Goal: Navigation & Orientation: Find specific page/section

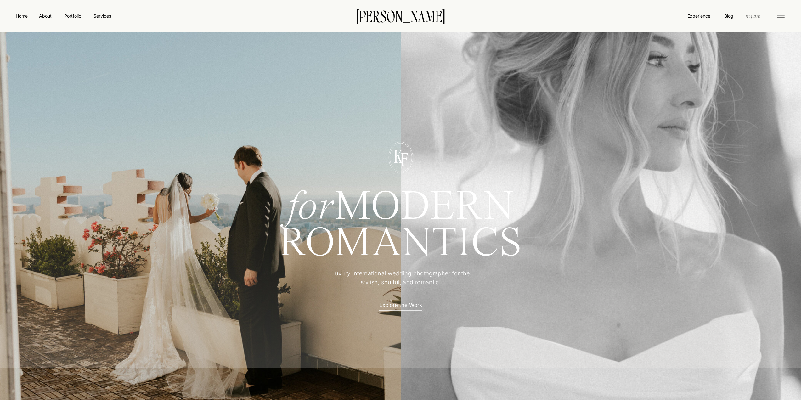
click at [758, 16] on nav "Inquire" at bounding box center [752, 15] width 16 height 7
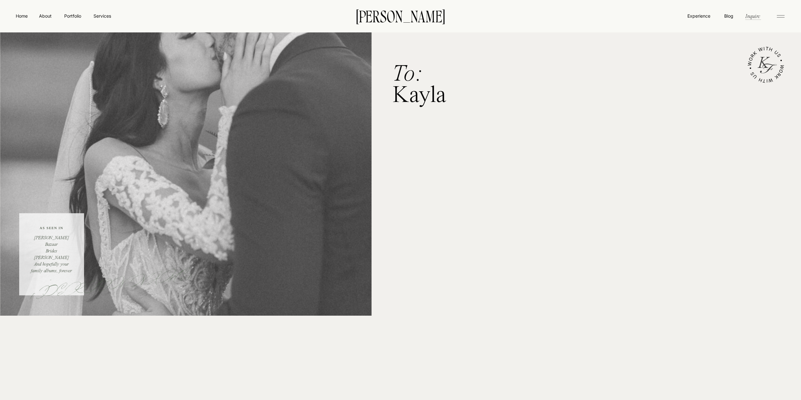
click at [784, 16] on icon at bounding box center [780, 16] width 13 height 10
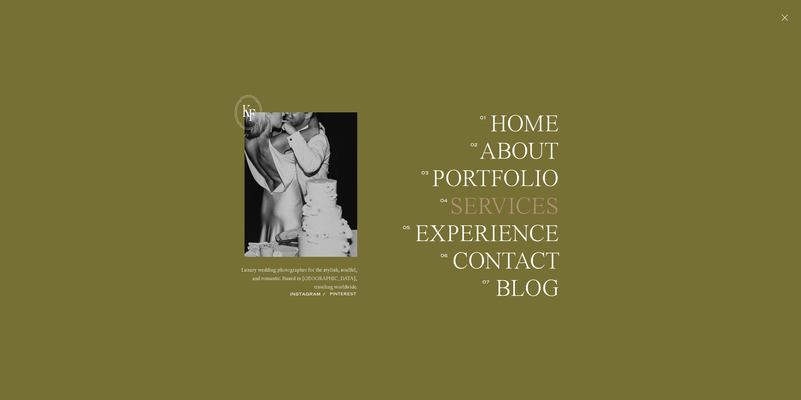
click at [518, 210] on h2 "Services" at bounding box center [503, 206] width 111 height 23
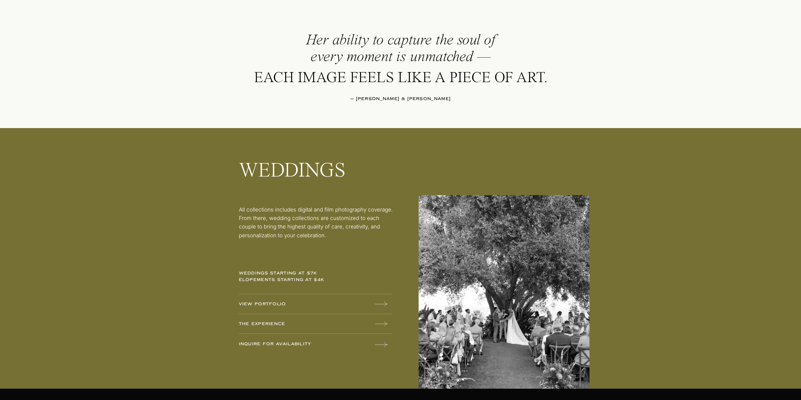
scroll to position [692, 0]
